Goal: Task Accomplishment & Management: Use online tool/utility

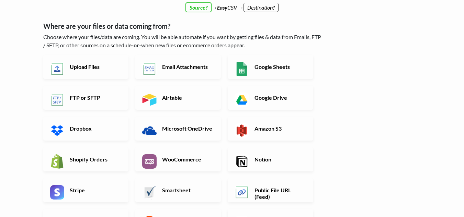
scroll to position [34, 0]
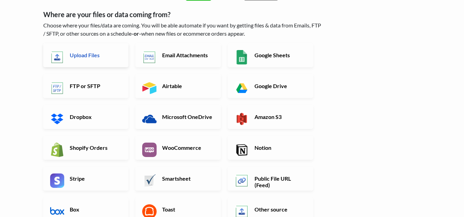
click at [89, 55] on h6 "Upload Files" at bounding box center [95, 55] width 54 height 7
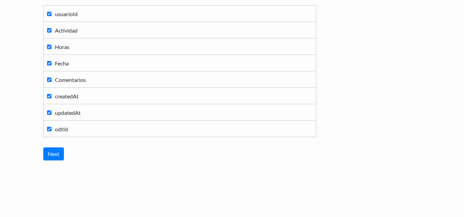
scroll to position [94, 0]
click at [48, 160] on input "Next" at bounding box center [53, 153] width 21 height 13
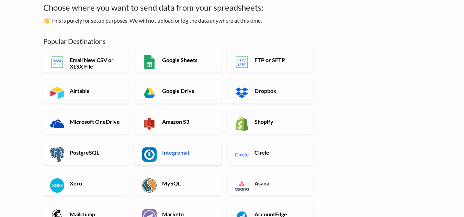
scroll to position [0, 0]
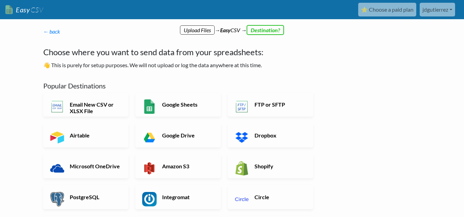
click at [233, 31] on p "← back Thanks for signing up! Set up your Import Flow and Upload Page in 1 minu…" at bounding box center [183, 31] width 280 height 8
click at [25, 8] on link "Easy CSV" at bounding box center [24, 10] width 38 height 14
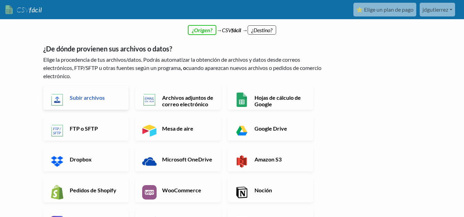
click at [80, 93] on link "Subir archivos" at bounding box center [86, 98] width 86 height 24
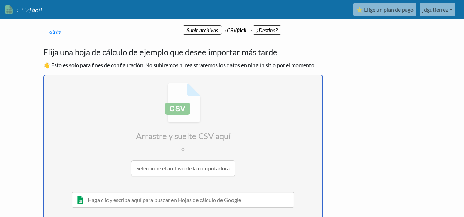
type input "C:\fakepath\metricas_ultratech_david - Detalle-ag.csv"
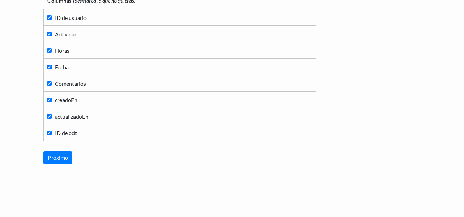
scroll to position [94, 0]
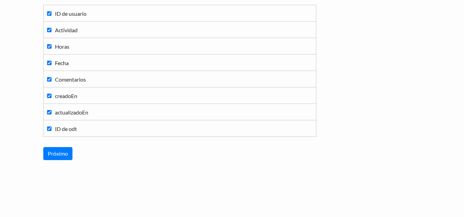
click at [63, 161] on div "Columnas (desmarca lo que no quieras) ID de usuario Actividad Horas Fecha Comen…" at bounding box center [183, 74] width 280 height 186
click at [62, 158] on input "Próximo" at bounding box center [57, 153] width 29 height 13
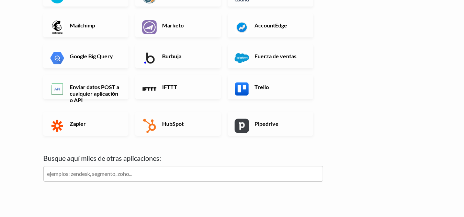
scroll to position [241, 0]
click at [67, 115] on link "Zapier" at bounding box center [86, 124] width 86 height 24
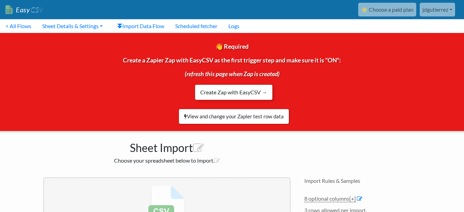
scroll to position [60, 0]
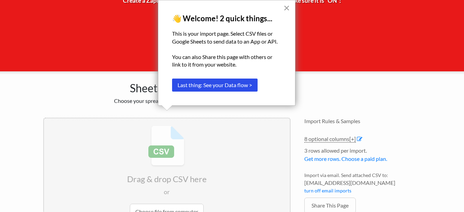
click at [289, 5] on button "×" at bounding box center [286, 7] width 7 height 11
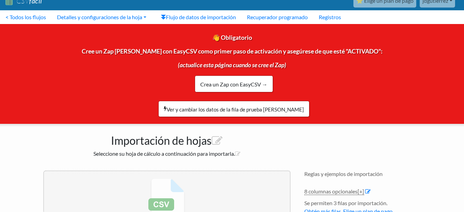
scroll to position [0, 0]
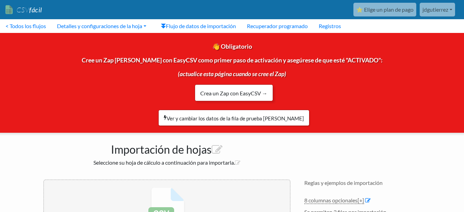
click at [216, 92] on font "Crea un Zap con EasyCSV →" at bounding box center [233, 93] width 67 height 7
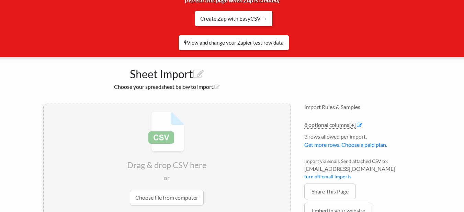
scroll to position [23, 0]
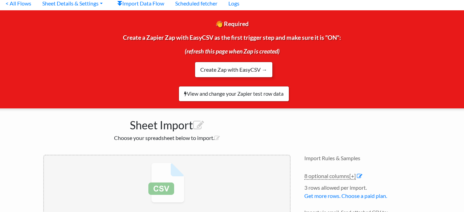
click at [221, 67] on link "Create Zap with EasyCSV →" at bounding box center [234, 70] width 78 height 16
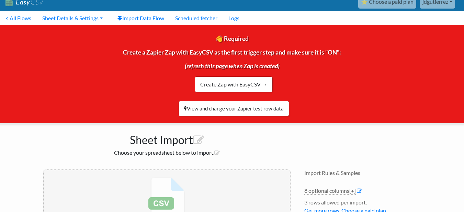
scroll to position [0, 0]
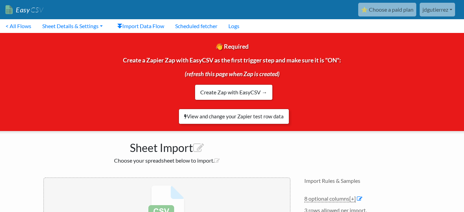
click at [245, 118] on link "View and change your Zapier test row data" at bounding box center [234, 116] width 111 height 15
